Goal: Task Accomplishment & Management: Use online tool/utility

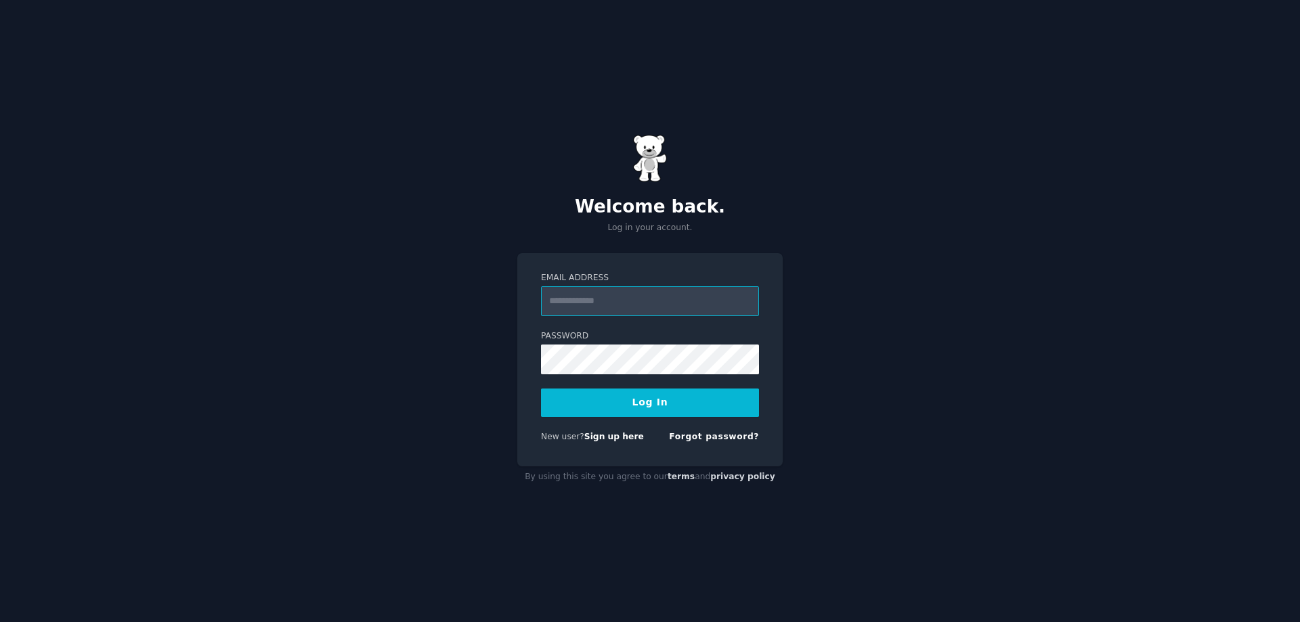
click at [596, 296] on input "Email Address" at bounding box center [650, 301] width 218 height 30
click at [586, 300] on input "Email Address" at bounding box center [650, 301] width 218 height 30
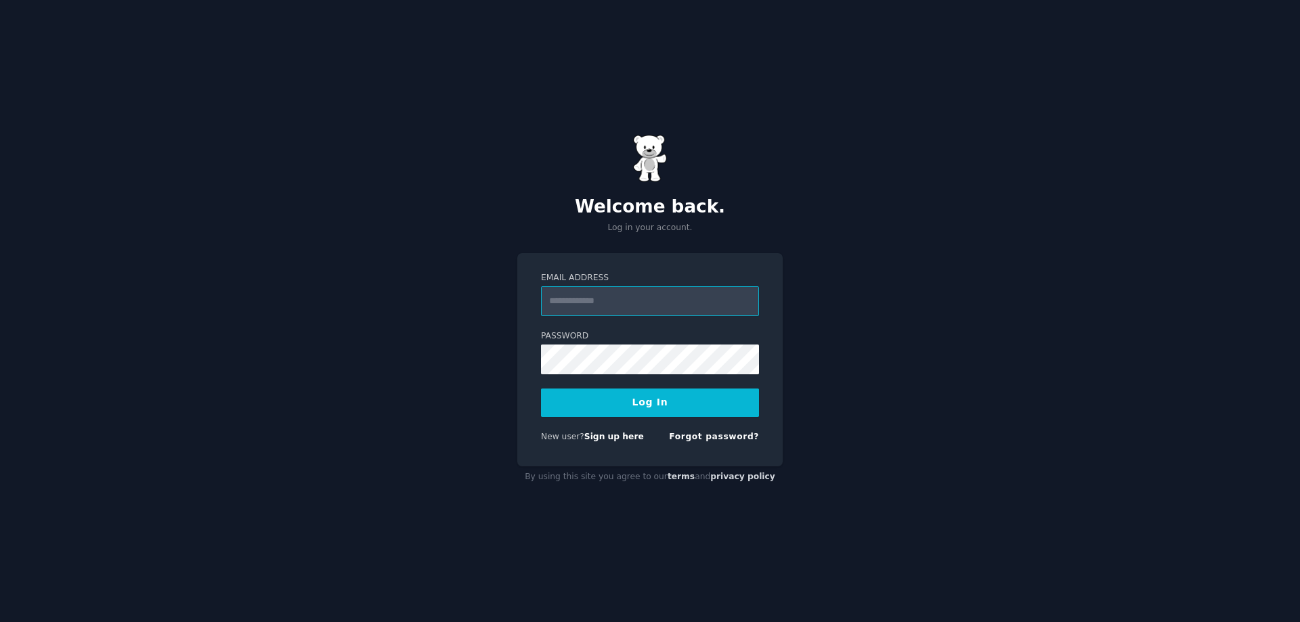
type input "**********"
click at [637, 403] on button "Log In" at bounding box center [650, 402] width 218 height 28
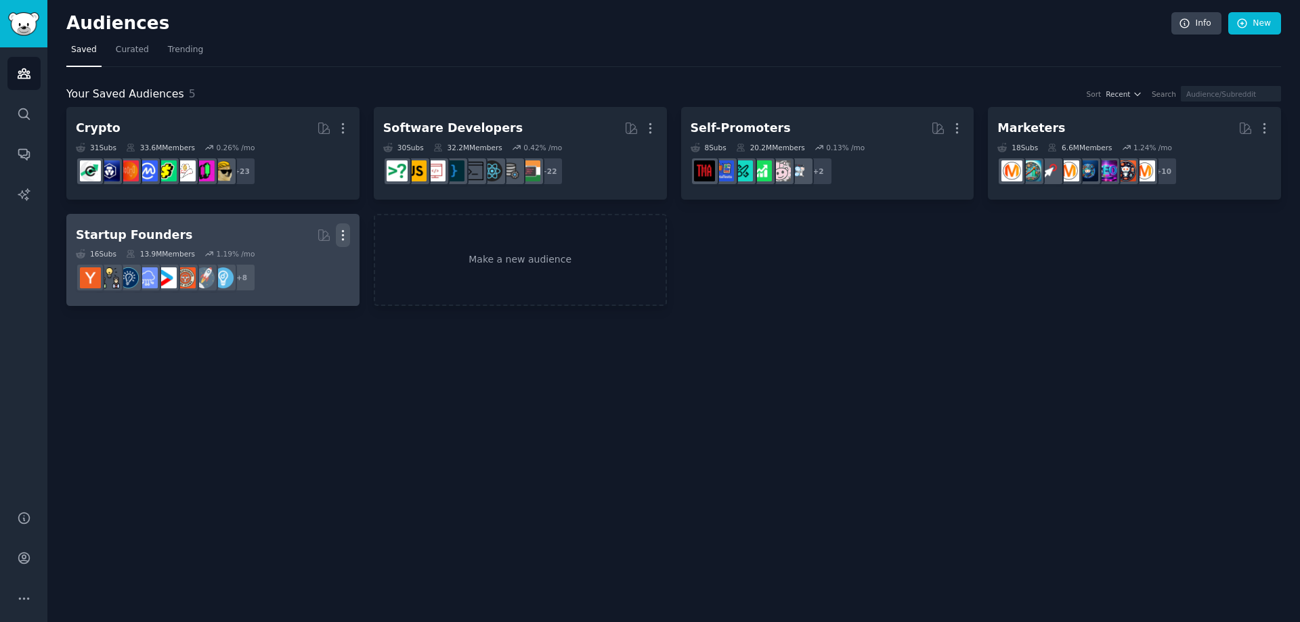
click at [345, 234] on icon "button" at bounding box center [343, 235] width 14 height 14
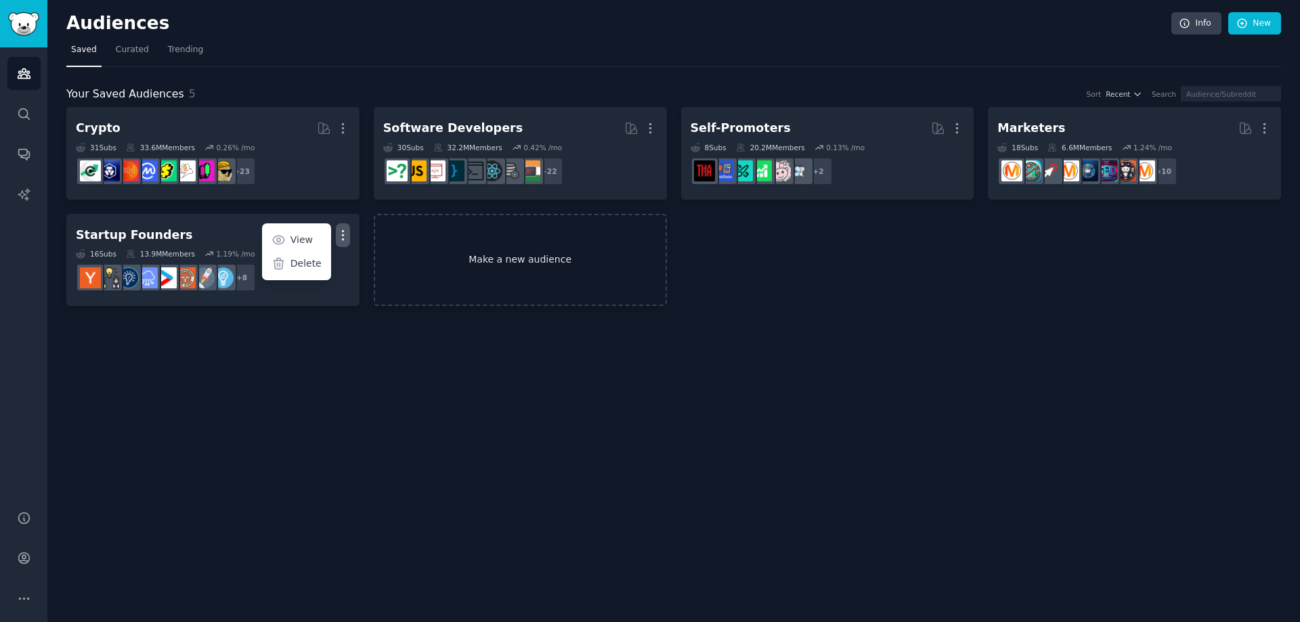
click at [492, 245] on link "Make a new audience" at bounding box center [520, 260] width 293 height 93
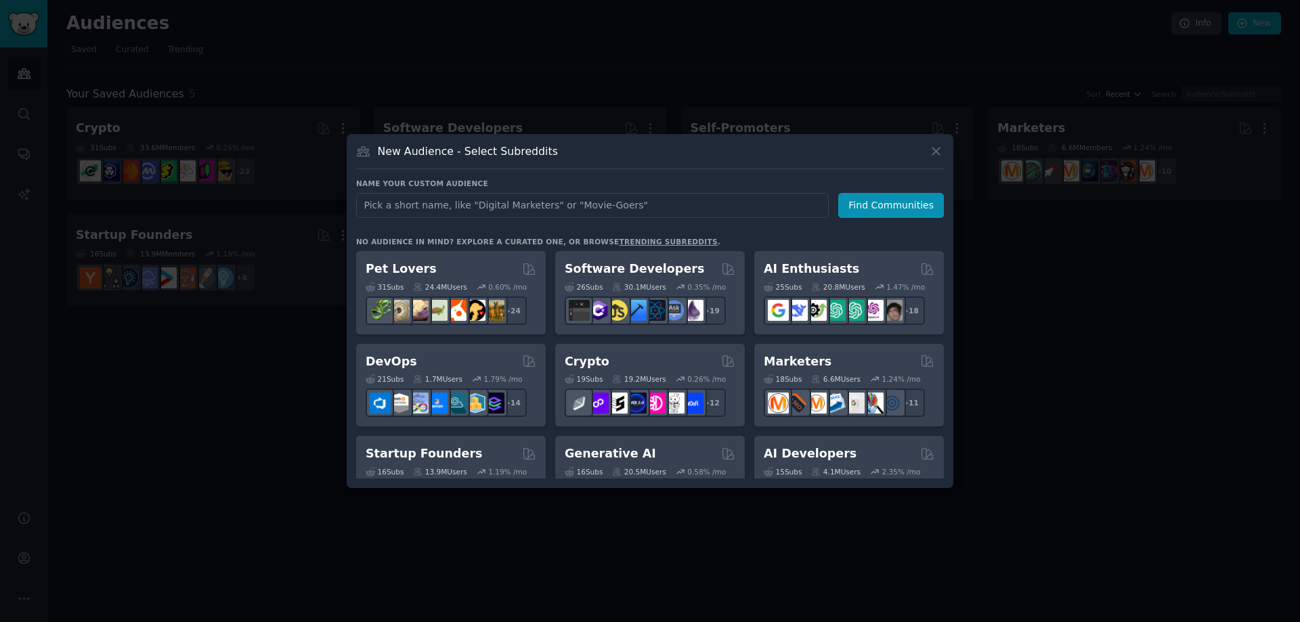
click at [479, 211] on input "text" at bounding box center [592, 205] width 472 height 25
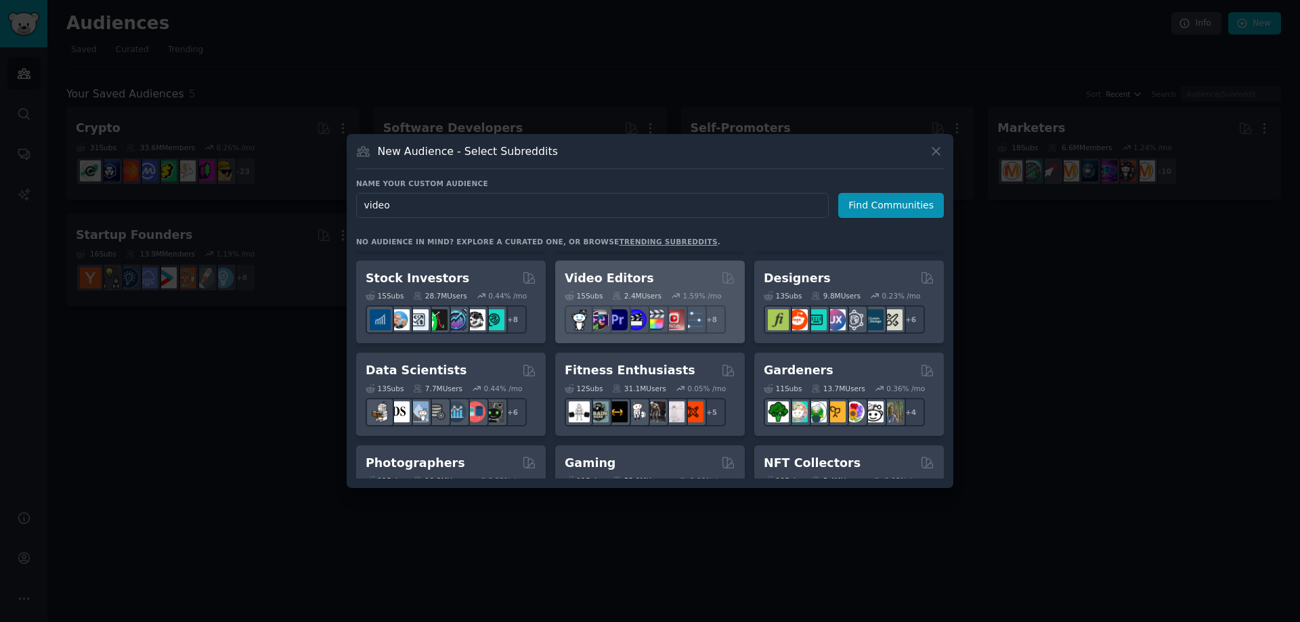
scroll to position [271, 0]
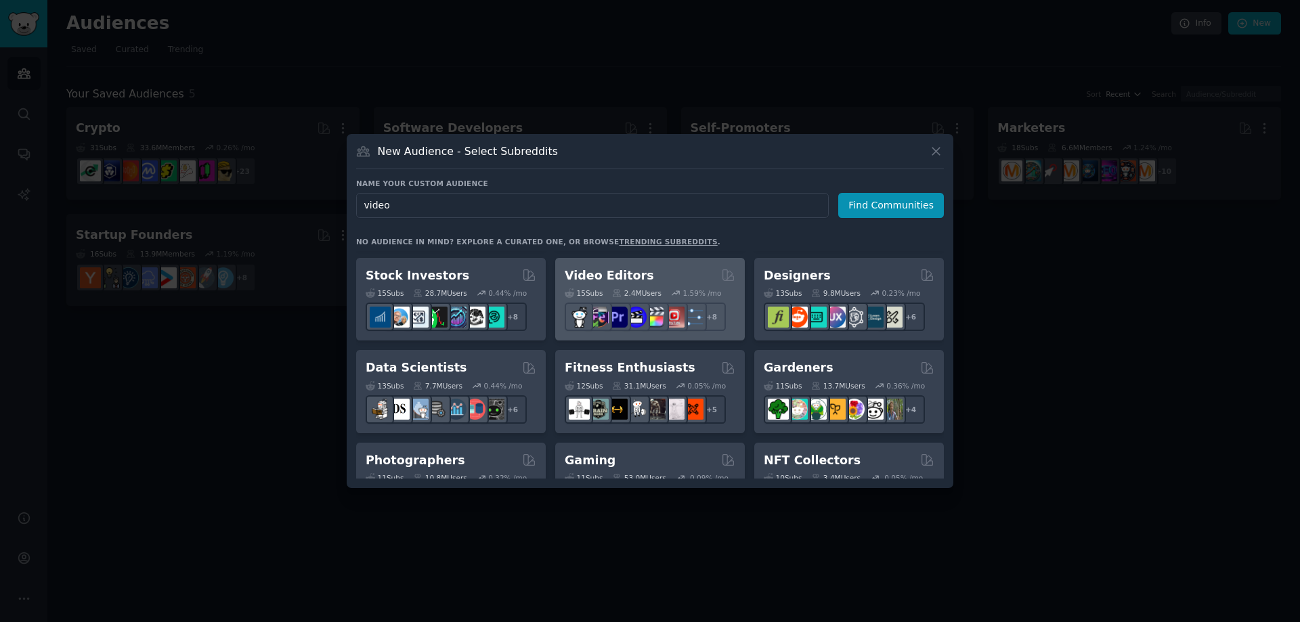
type input "video"
click at [688, 272] on div "Video Editors" at bounding box center [649, 275] width 171 height 17
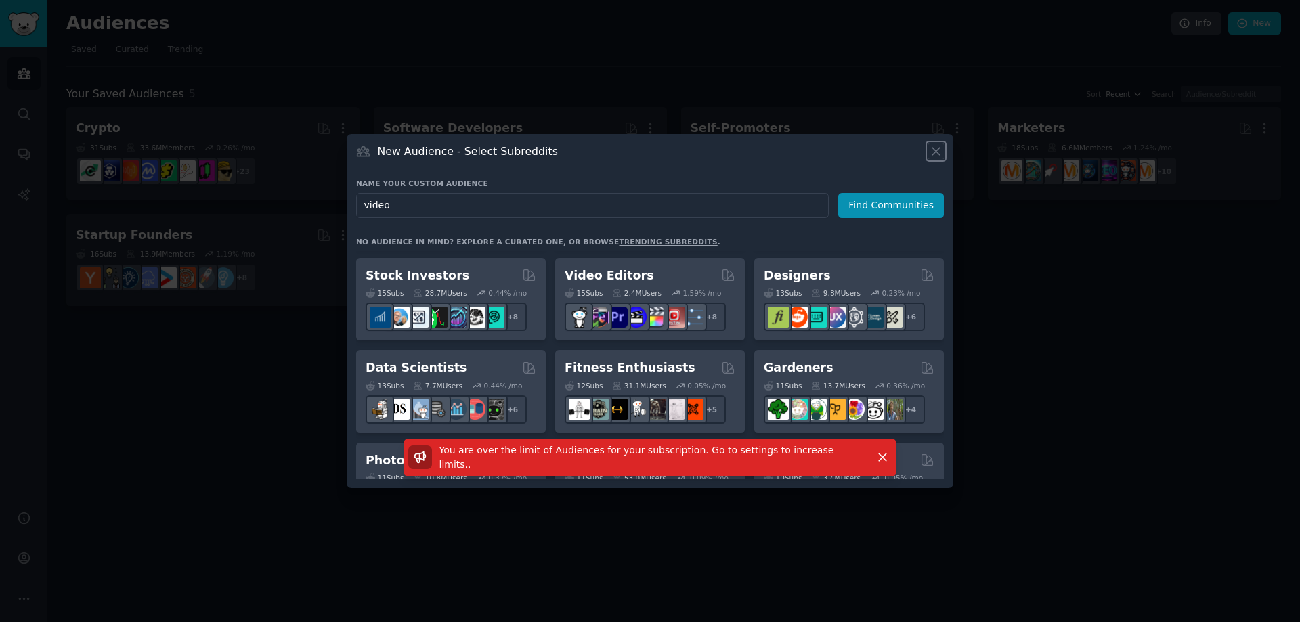
click at [931, 150] on icon at bounding box center [936, 151] width 14 height 14
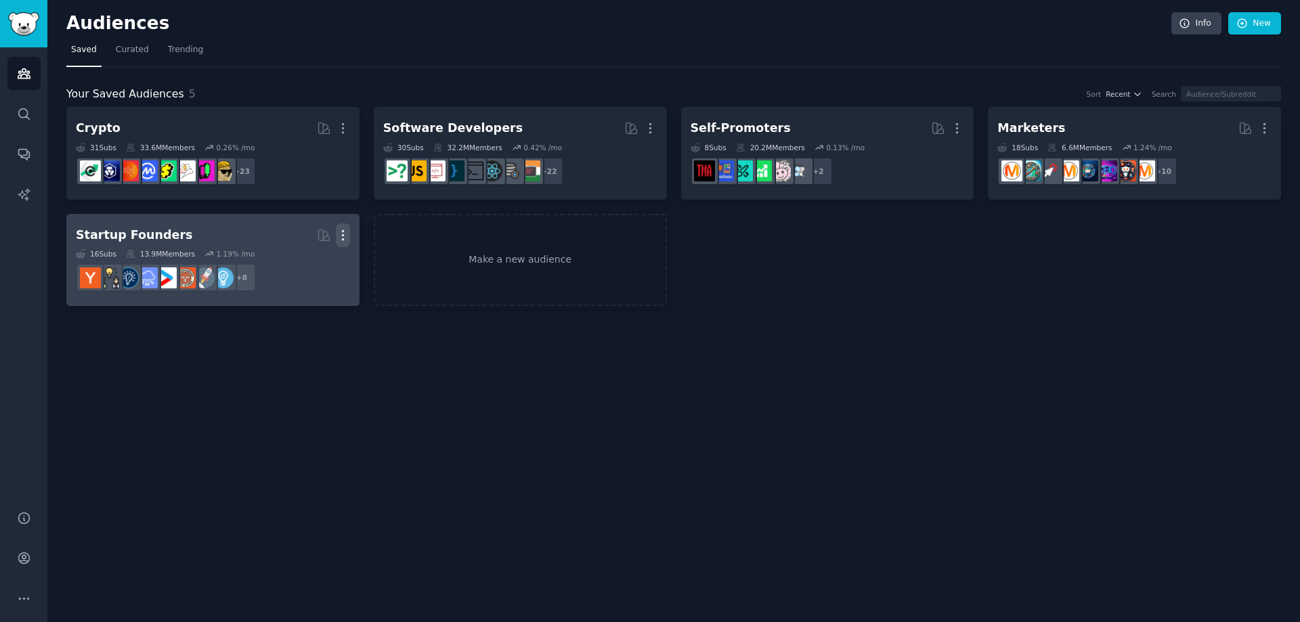
click at [340, 235] on icon "button" at bounding box center [343, 235] width 14 height 14
click at [302, 267] on p "Delete" at bounding box center [305, 264] width 31 height 14
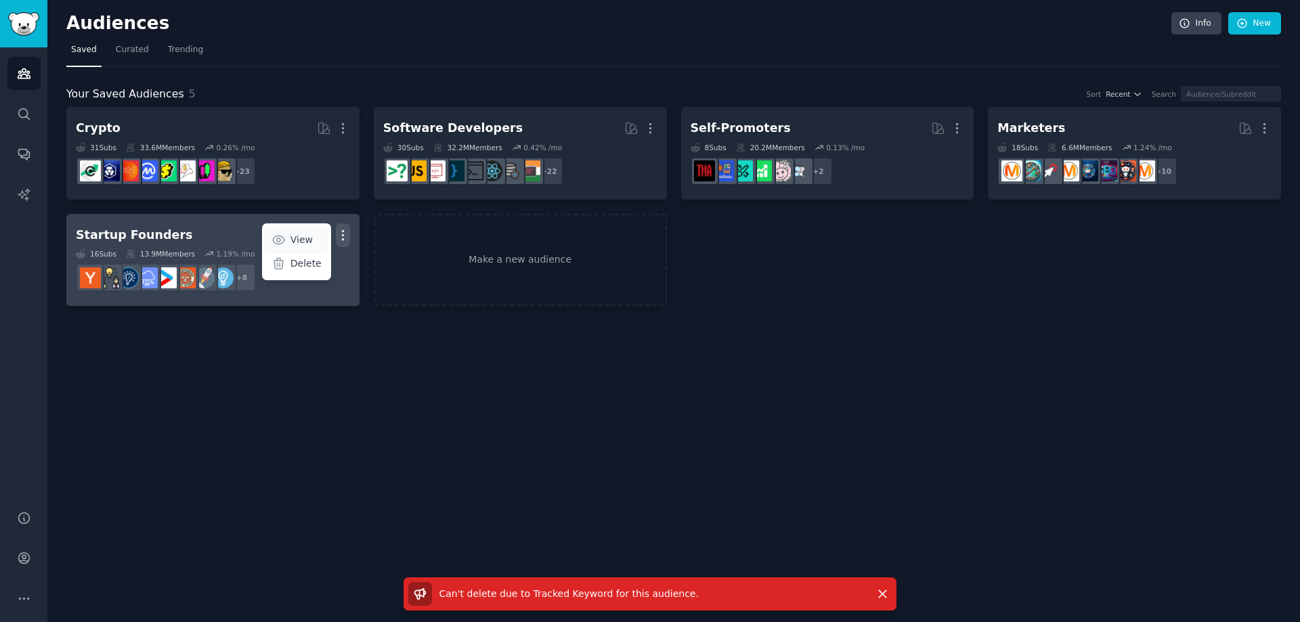
click at [309, 240] on p "View" at bounding box center [301, 240] width 22 height 14
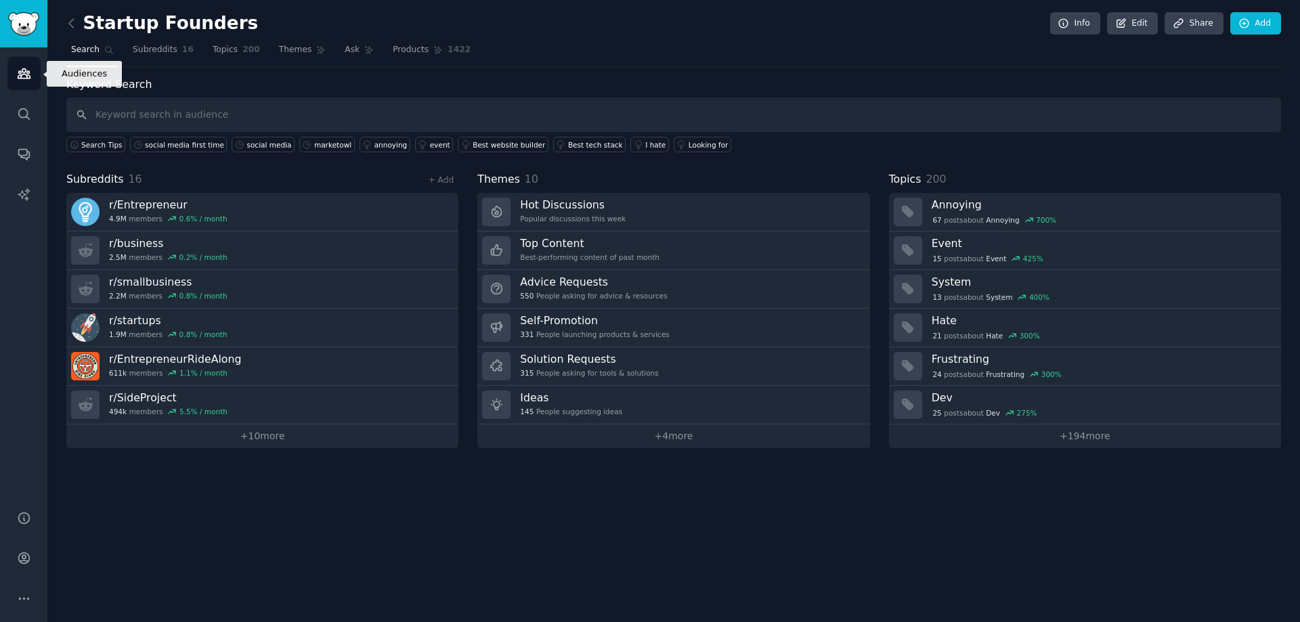
click at [24, 70] on icon "Sidebar" at bounding box center [24, 73] width 14 height 14
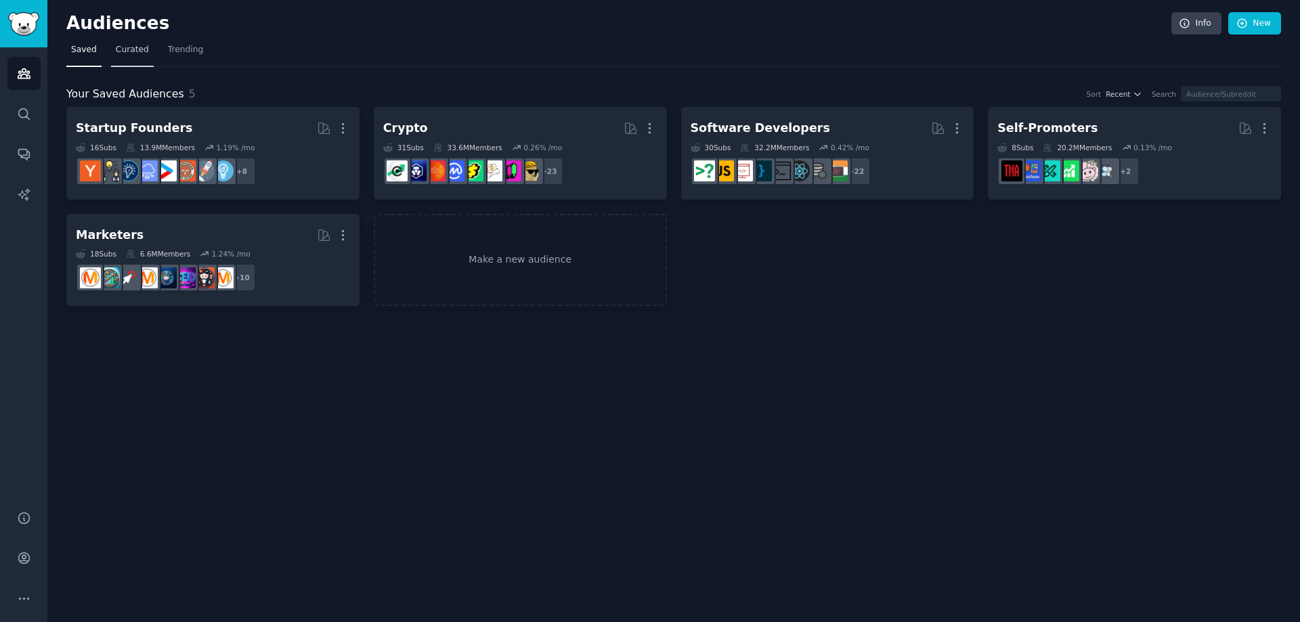
click at [136, 57] on link "Curated" at bounding box center [132, 53] width 43 height 28
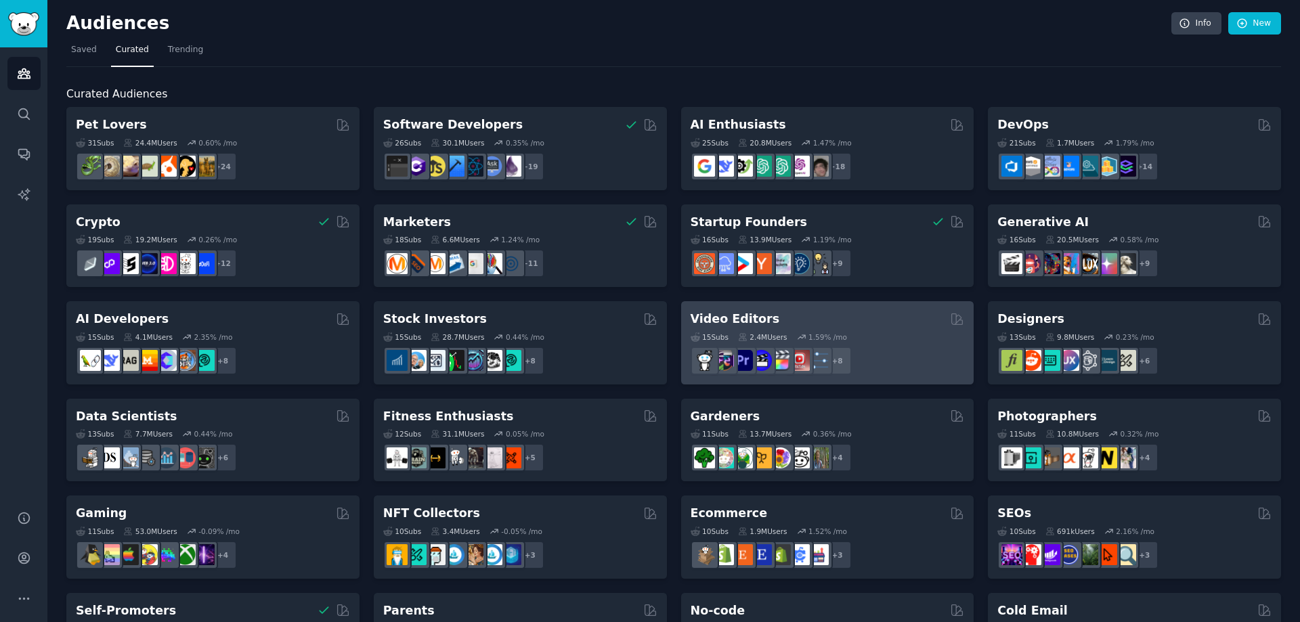
click at [754, 312] on h2 "Video Editors" at bounding box center [734, 319] width 89 height 17
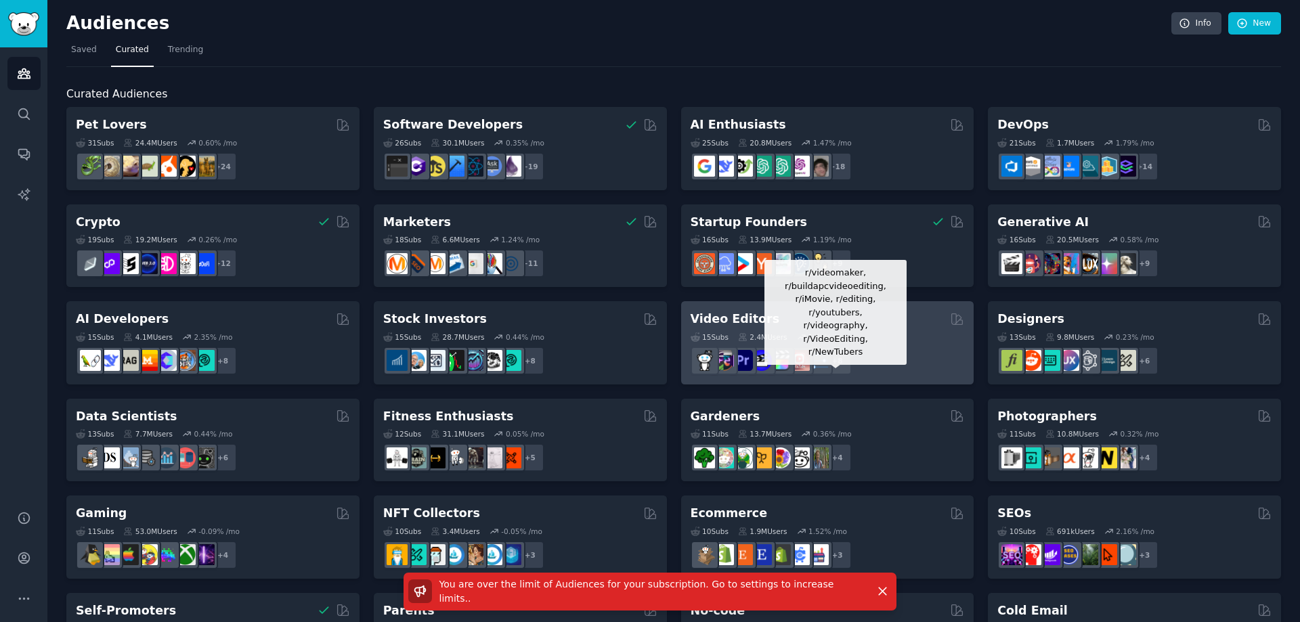
click at [845, 363] on div "+ 8" at bounding box center [837, 361] width 28 height 28
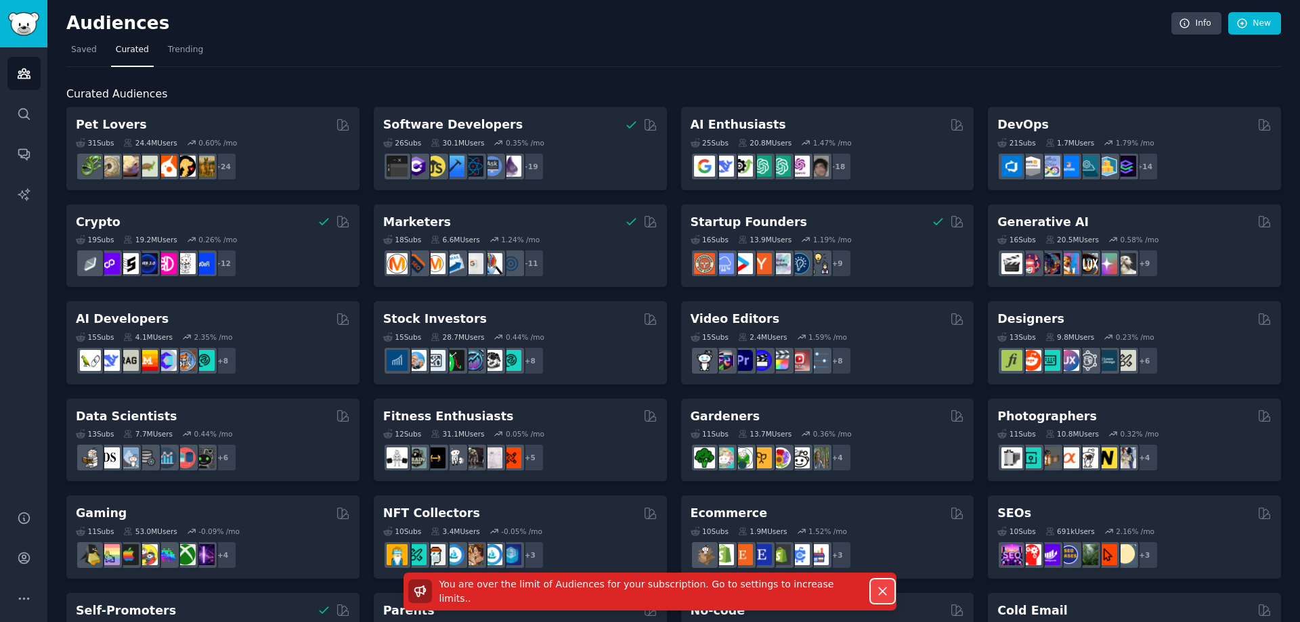
click at [879, 595] on icon "button" at bounding box center [882, 591] width 14 height 14
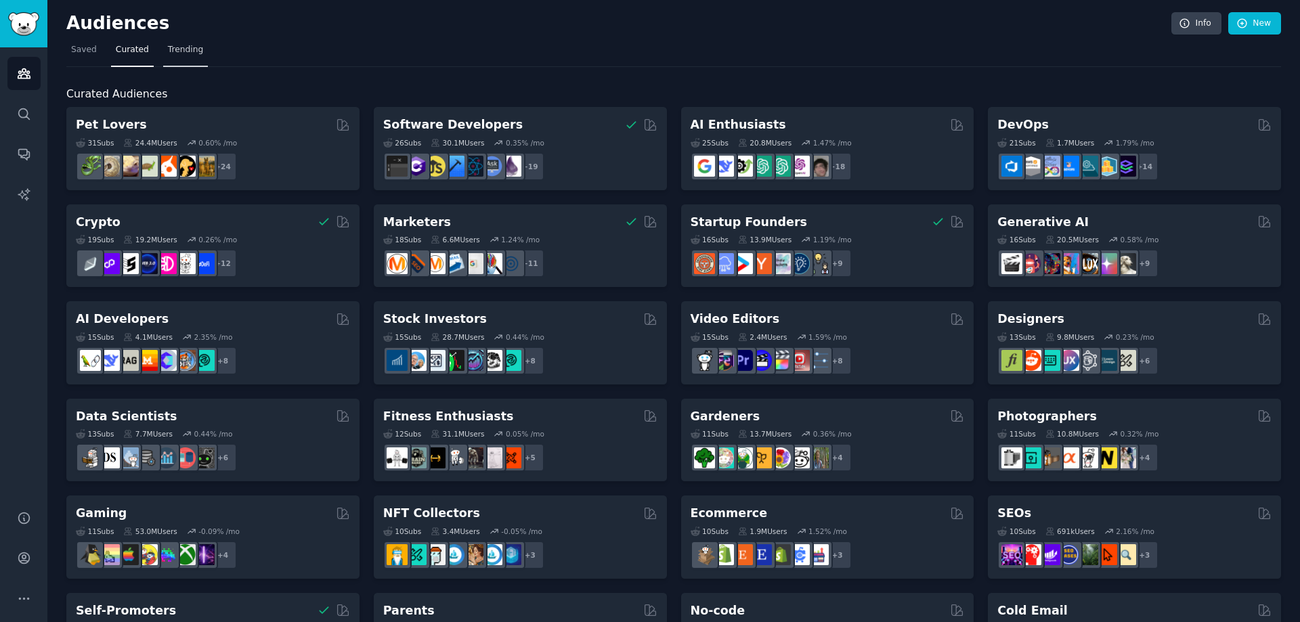
click at [175, 49] on span "Trending" at bounding box center [185, 50] width 35 height 12
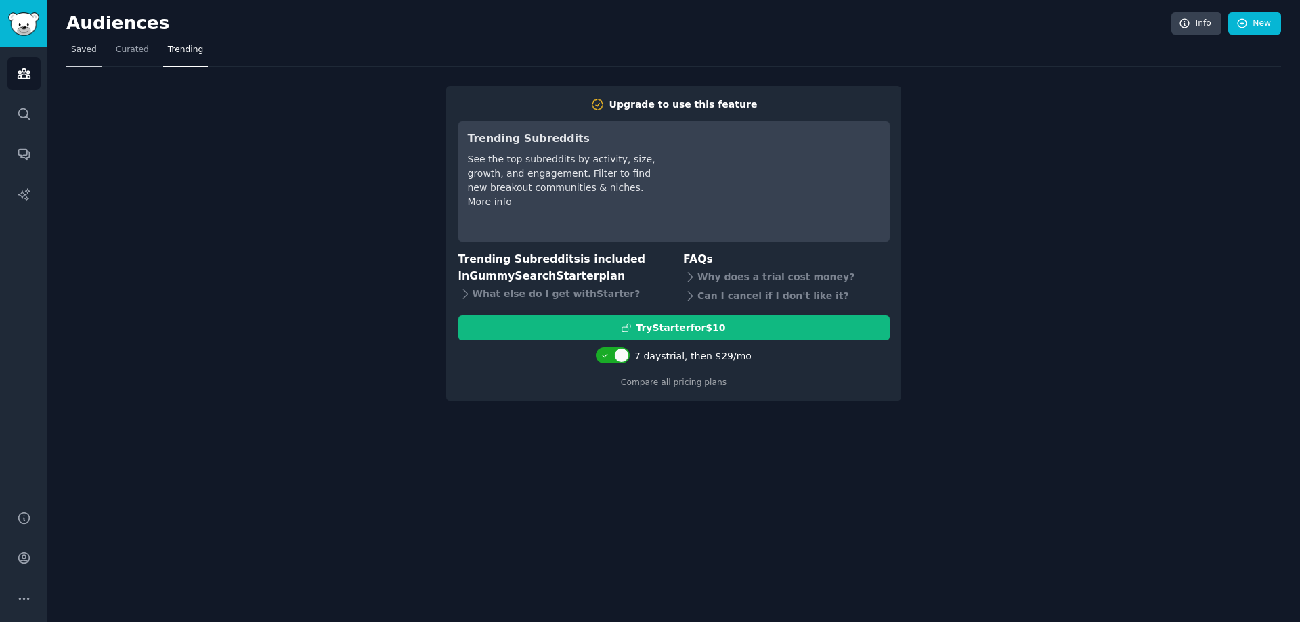
click at [75, 50] on span "Saved" at bounding box center [84, 50] width 26 height 12
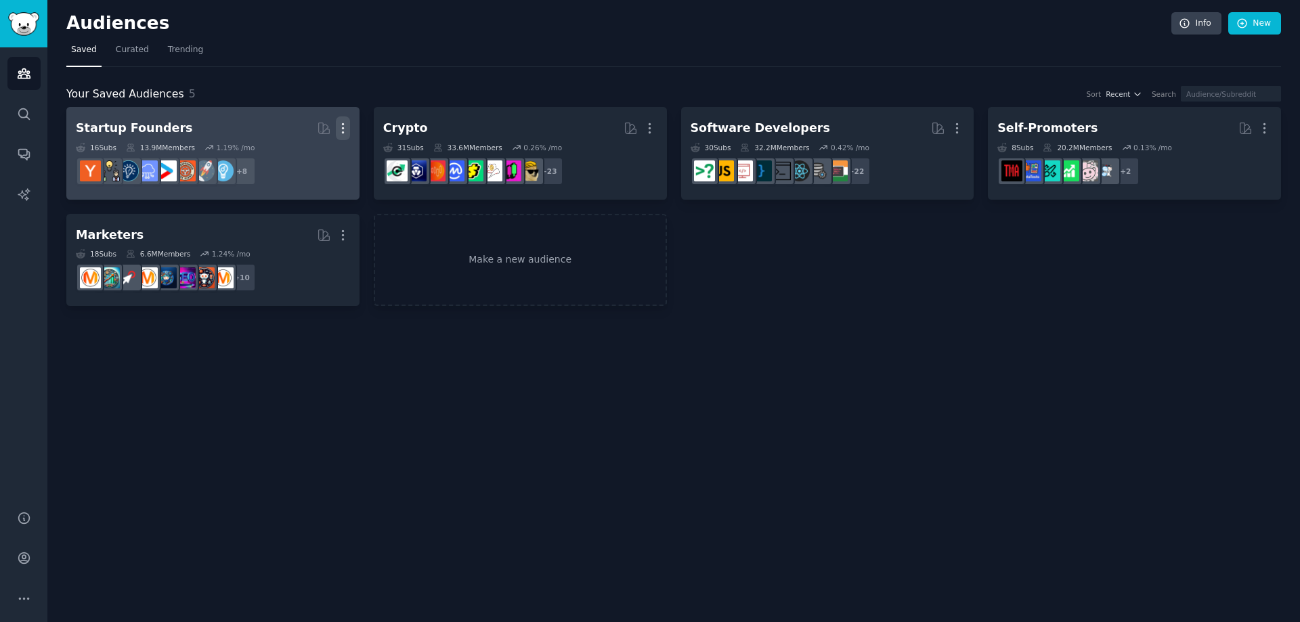
click at [341, 123] on icon "button" at bounding box center [343, 128] width 14 height 14
click at [304, 156] on p "Delete" at bounding box center [305, 157] width 31 height 14
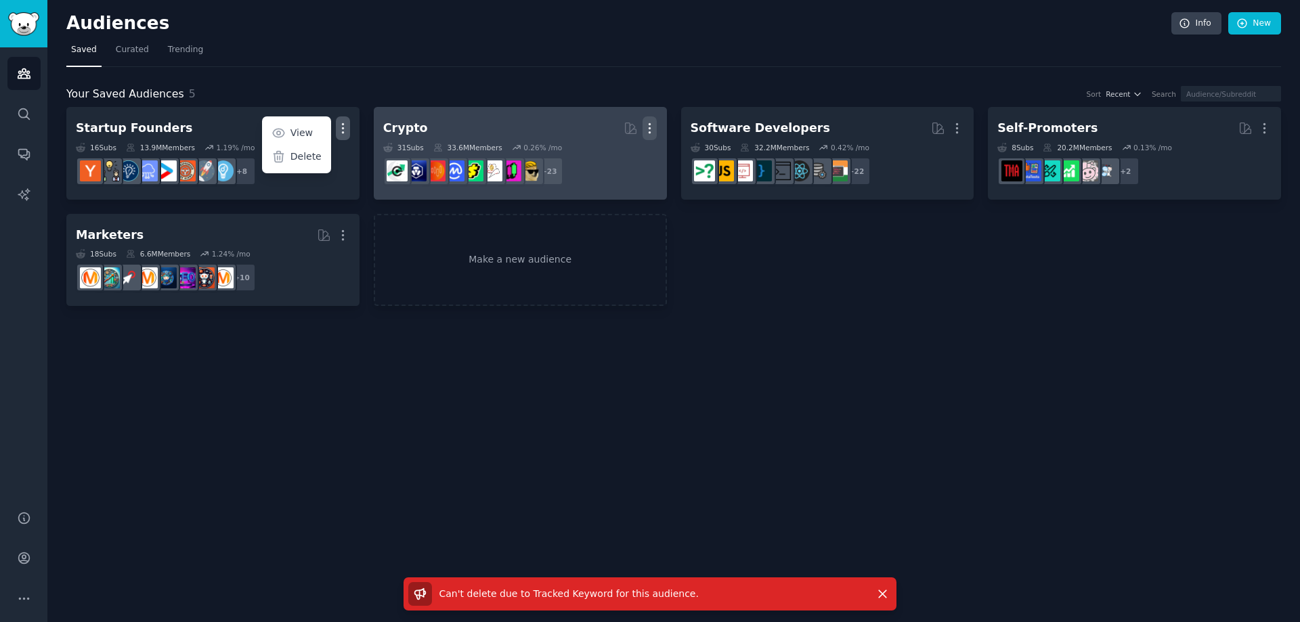
click at [648, 130] on icon "button" at bounding box center [649, 128] width 14 height 14
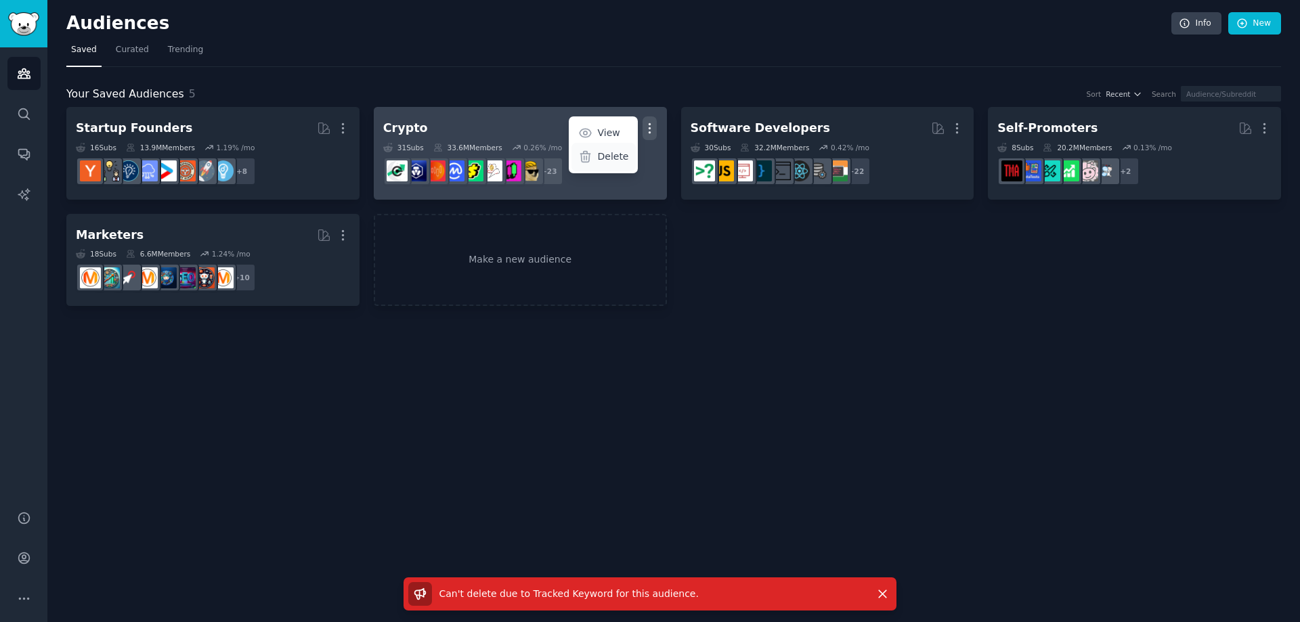
click at [608, 157] on p "Delete" at bounding box center [612, 157] width 31 height 14
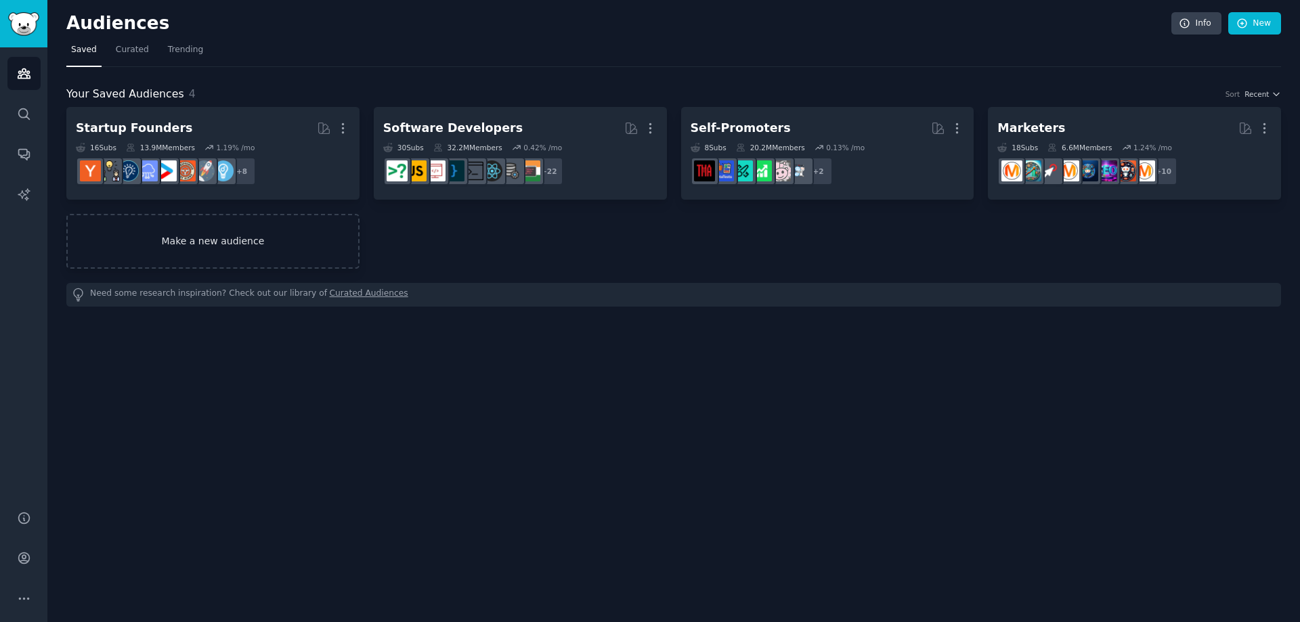
click at [220, 240] on link "Make a new audience" at bounding box center [212, 241] width 293 height 55
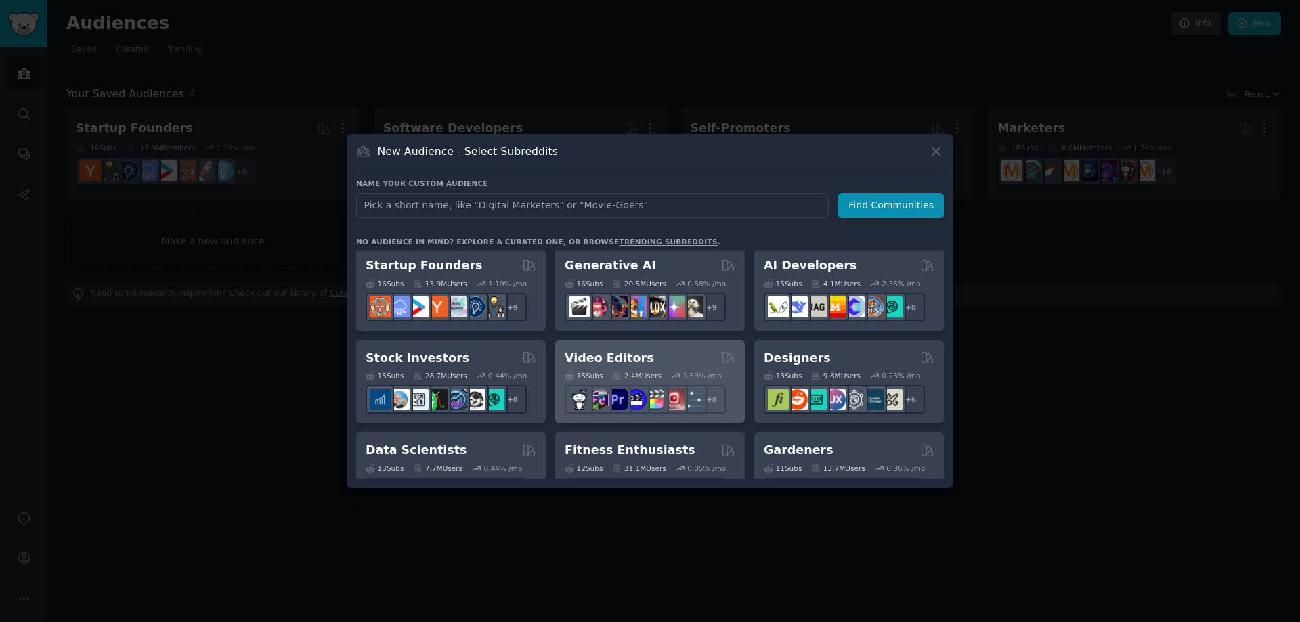
scroll to position [271, 0]
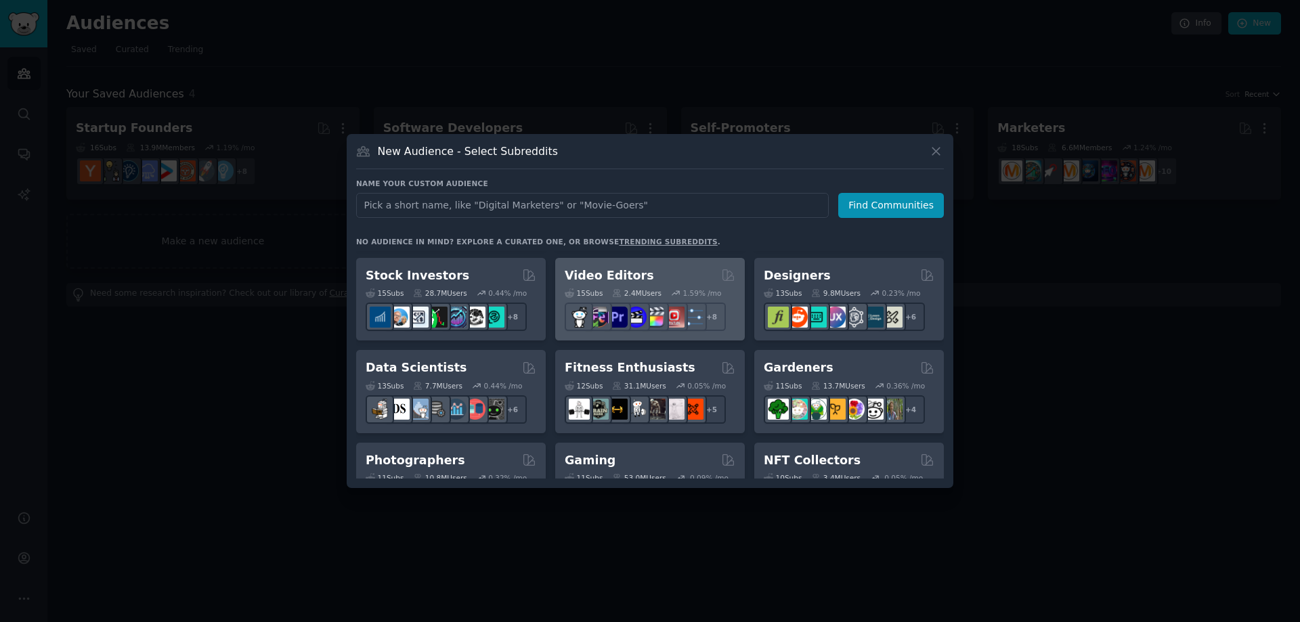
click at [665, 274] on div "Video Editors" at bounding box center [649, 275] width 171 height 17
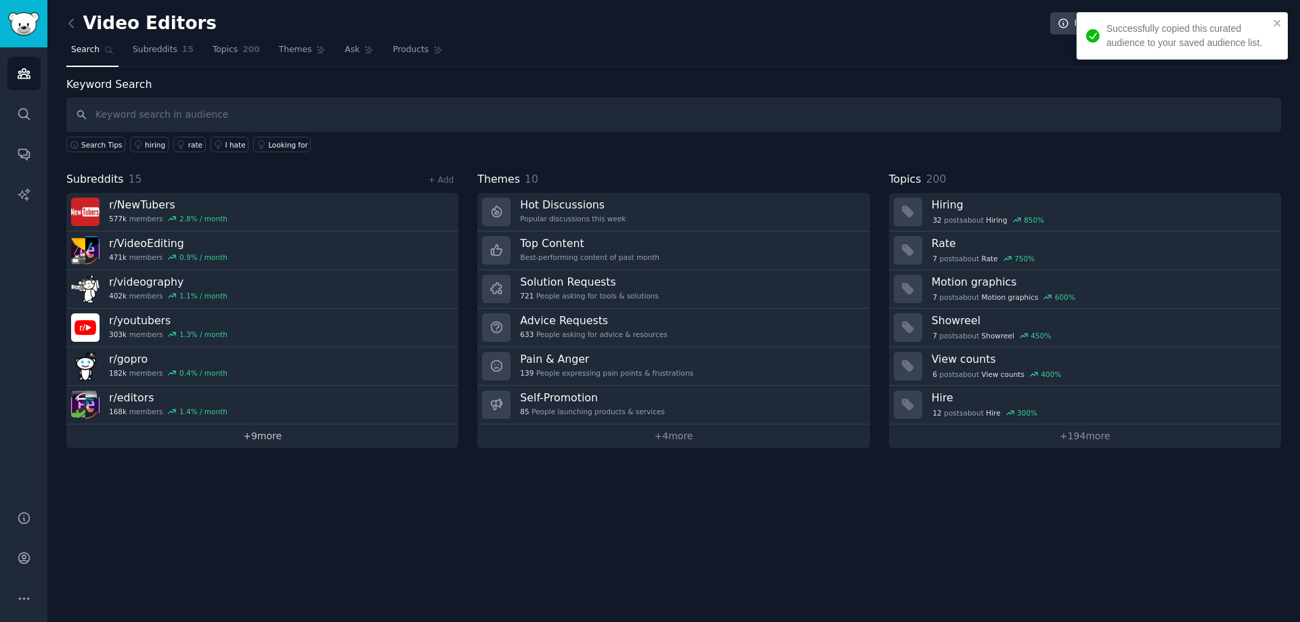
click at [261, 433] on link "+ 9 more" at bounding box center [262, 436] width 392 height 24
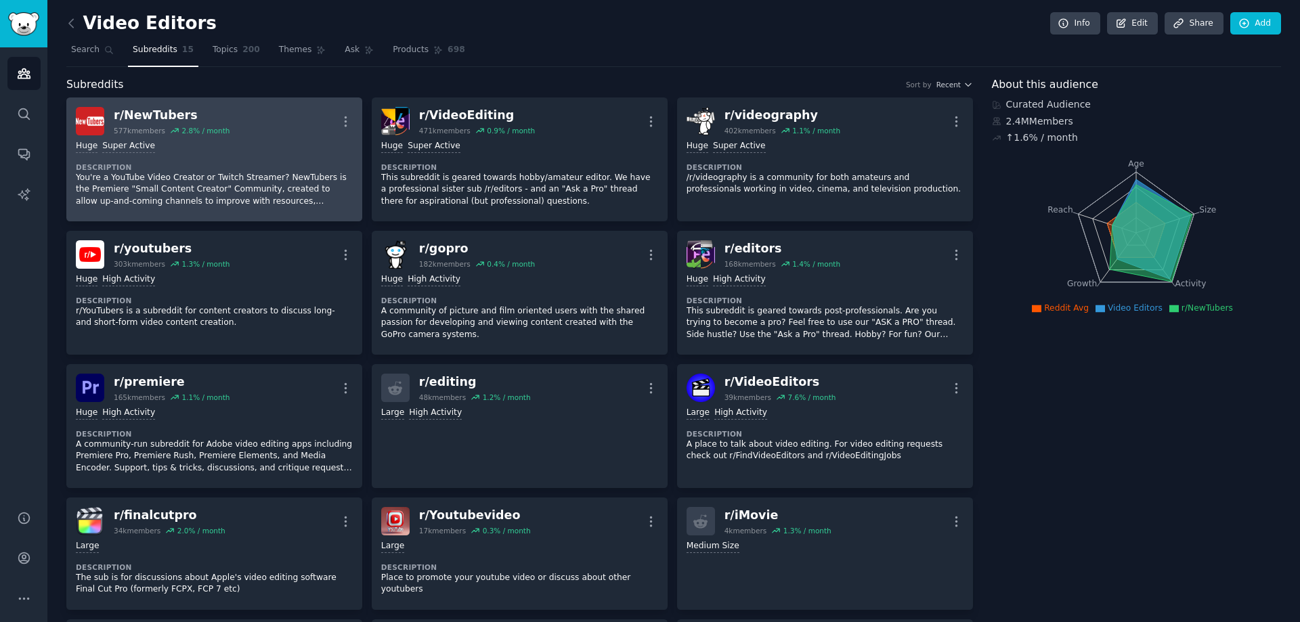
click at [149, 113] on div "r/ NewTubers" at bounding box center [172, 115] width 116 height 17
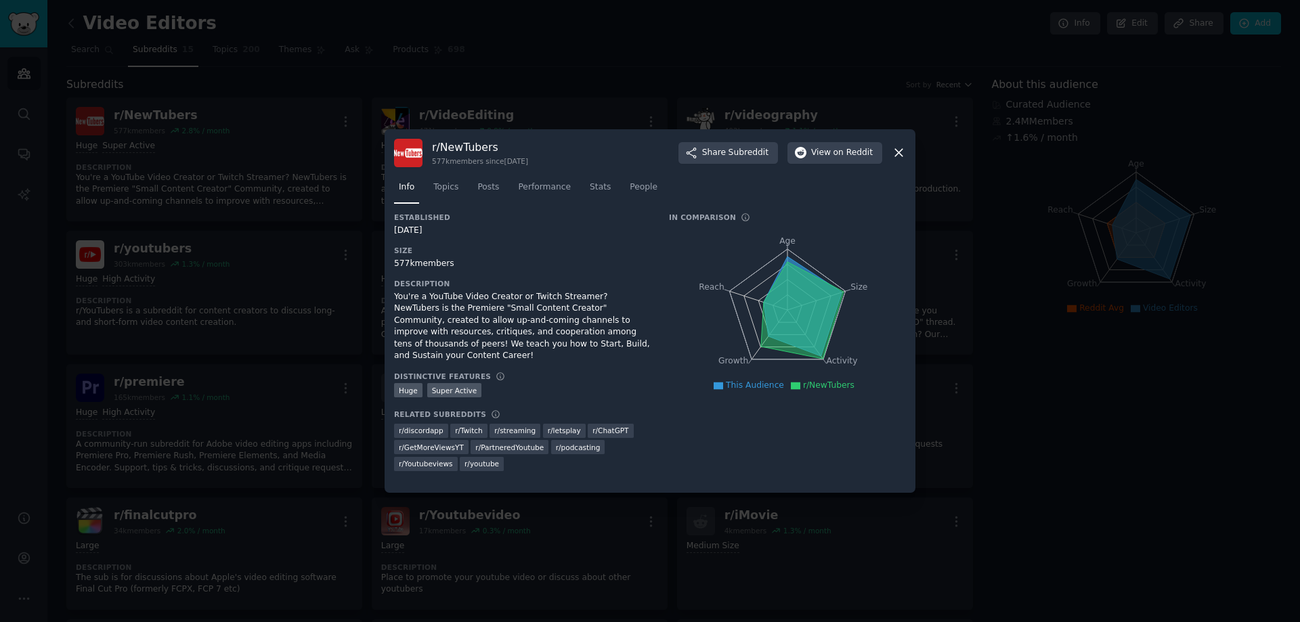
click at [897, 151] on icon at bounding box center [898, 153] width 14 height 14
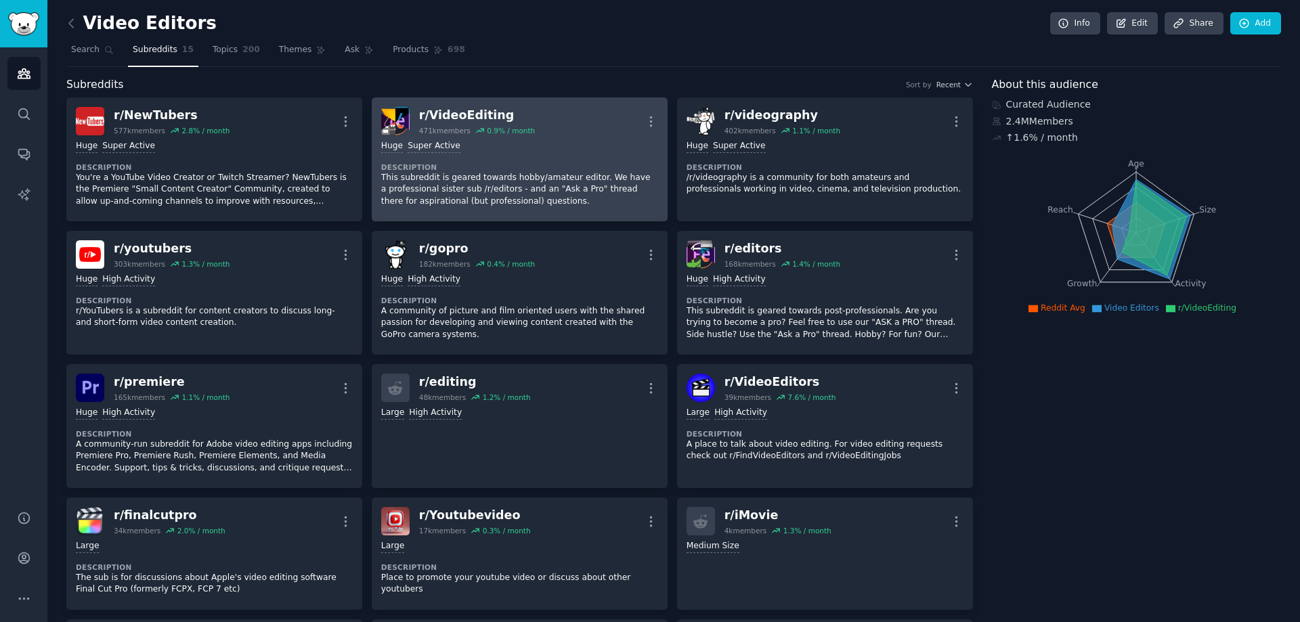
click at [447, 110] on div "r/ VideoEditing" at bounding box center [477, 115] width 116 height 17
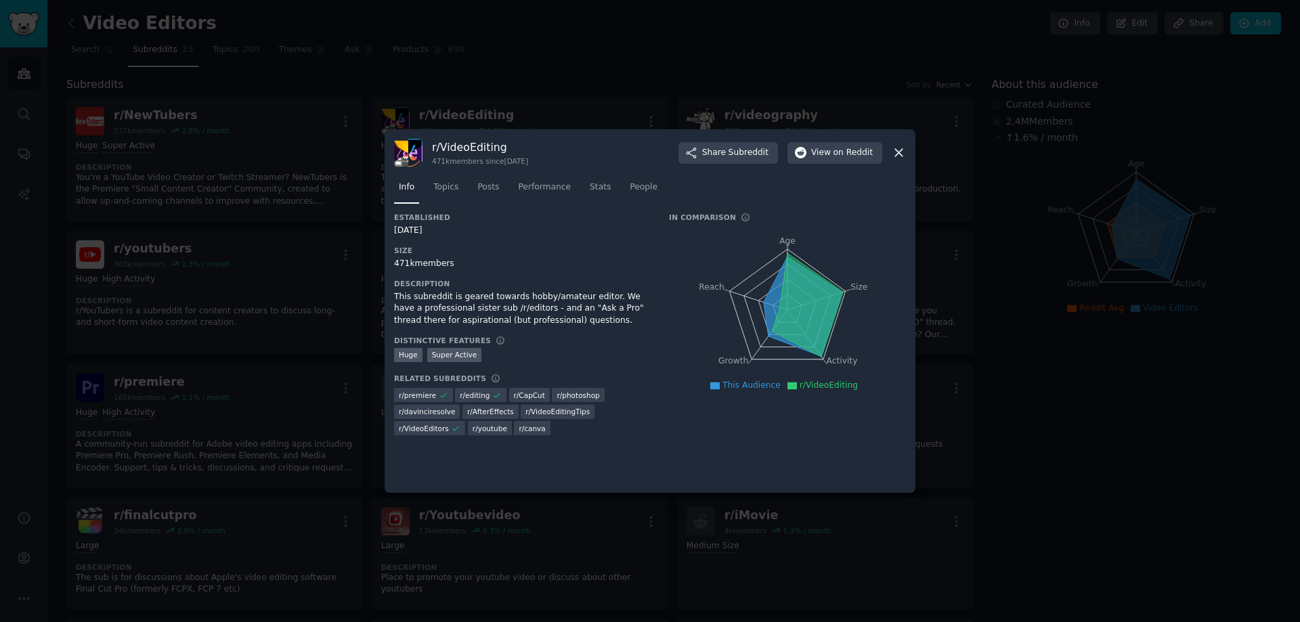
click at [897, 151] on icon at bounding box center [898, 153] width 7 height 7
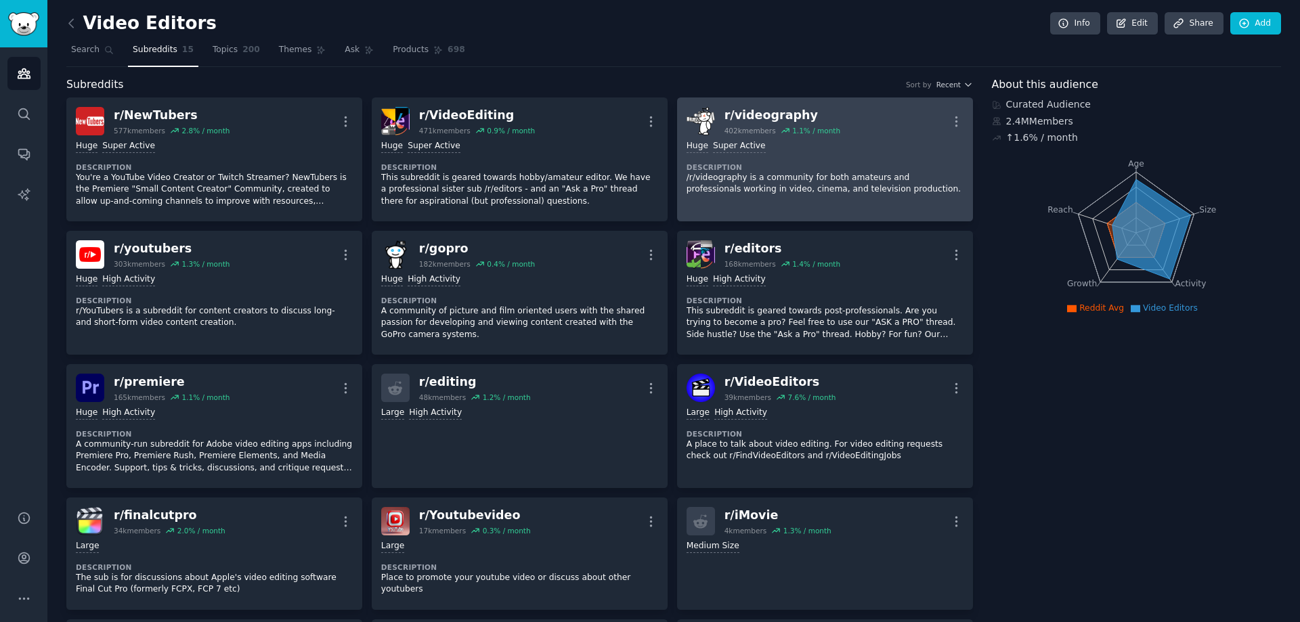
click at [776, 112] on div "r/ videography" at bounding box center [782, 115] width 116 height 17
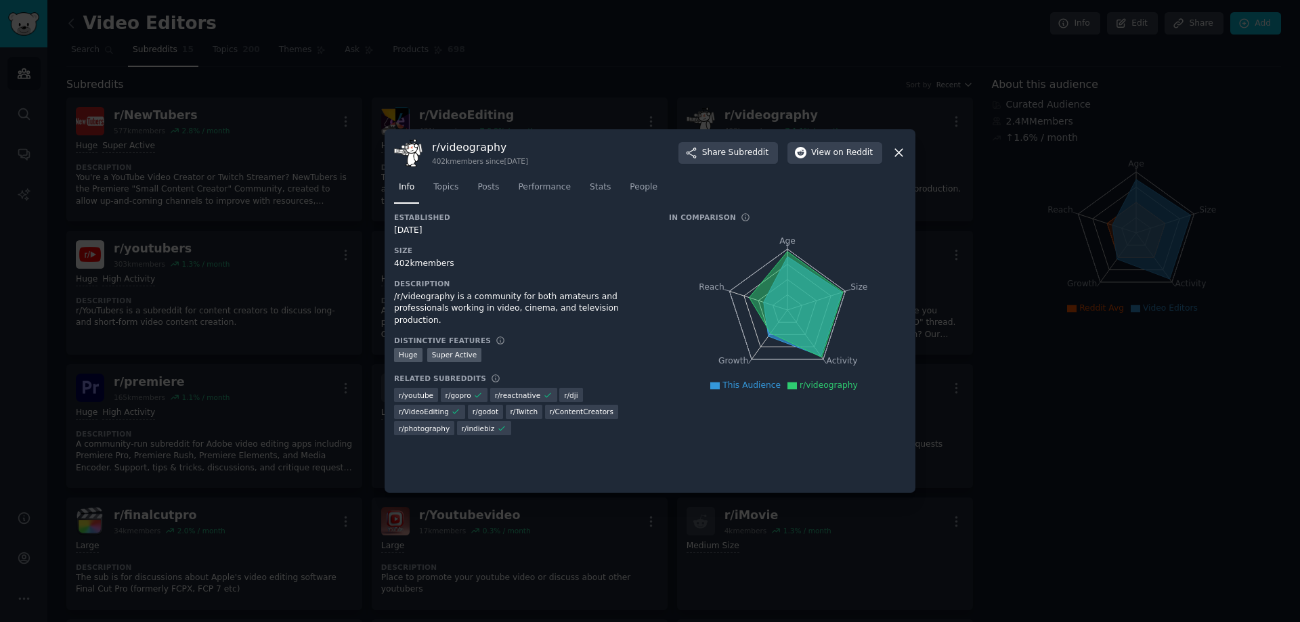
click at [897, 153] on icon at bounding box center [898, 153] width 14 height 14
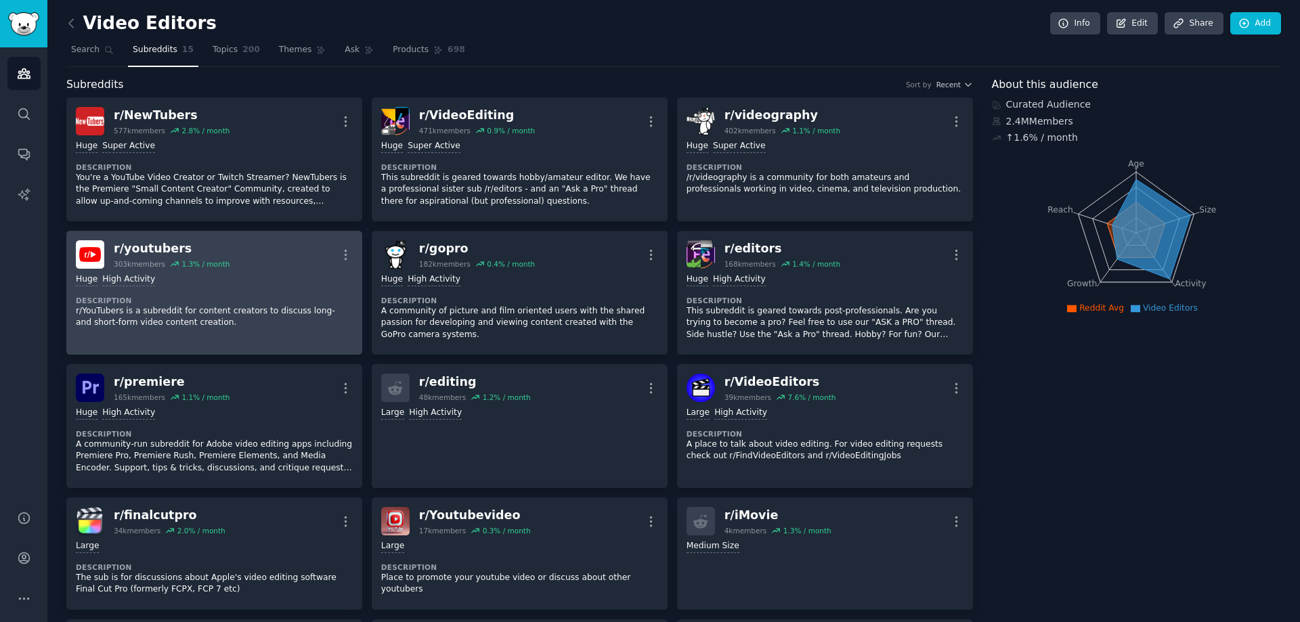
click at [153, 248] on div "r/ youtubers" at bounding box center [172, 248] width 116 height 17
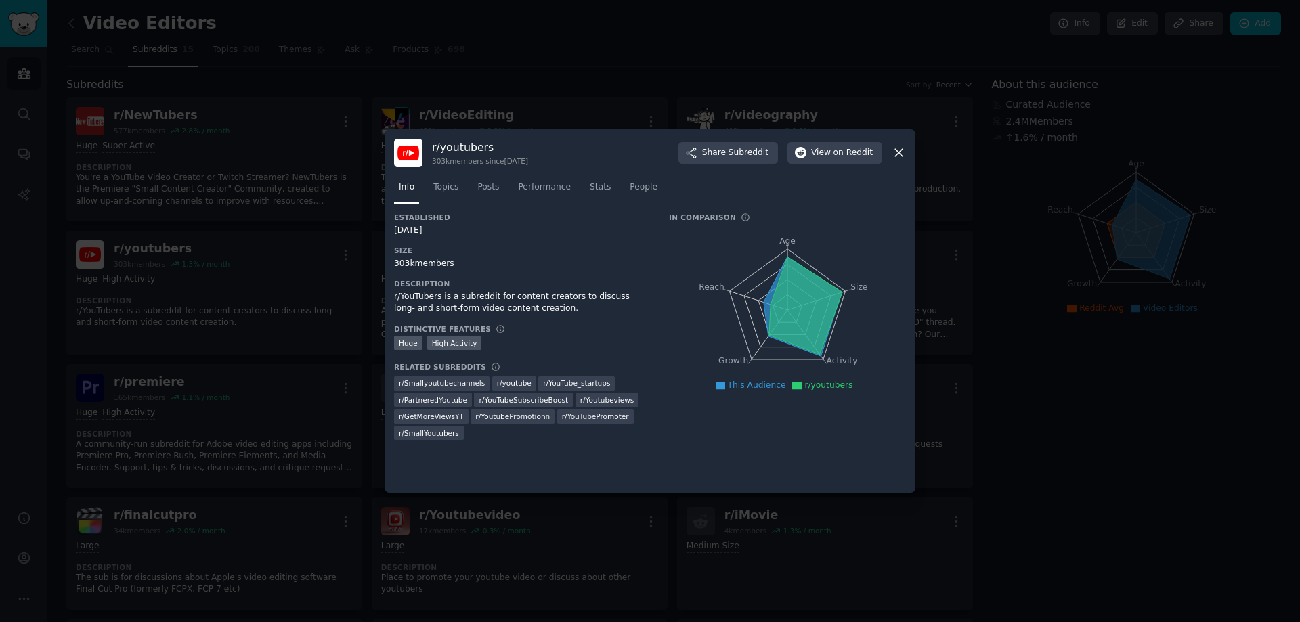
click at [897, 152] on icon at bounding box center [898, 153] width 14 height 14
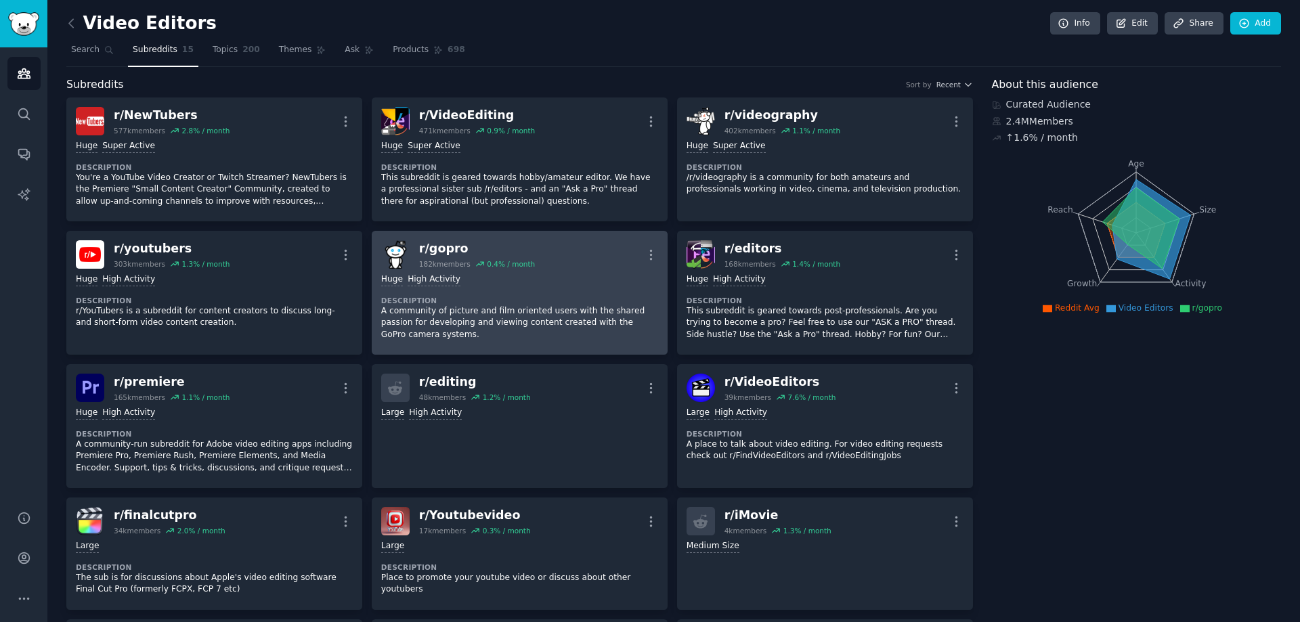
click at [453, 248] on div "r/ gopro" at bounding box center [477, 248] width 116 height 17
